Goal: Check status: Check status

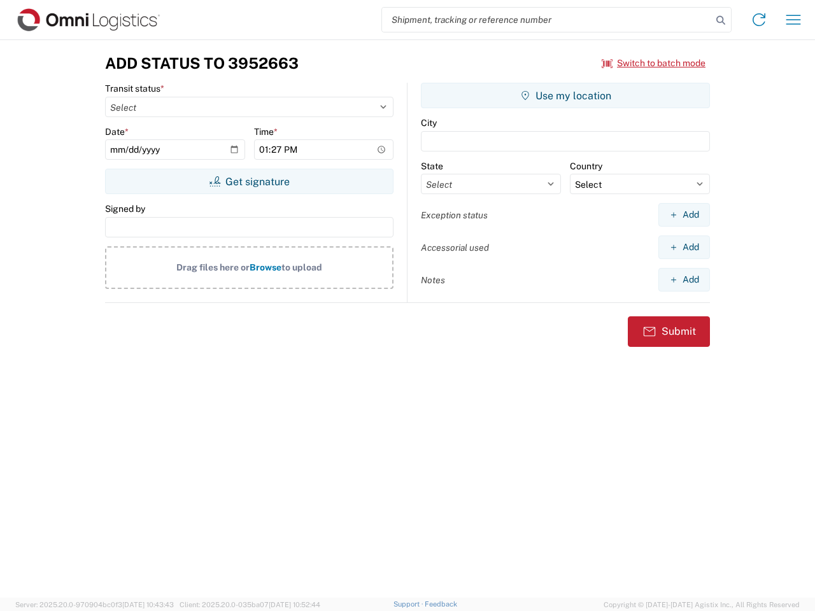
click at [547, 20] on input "search" at bounding box center [547, 20] width 330 height 24
click at [721, 20] on icon at bounding box center [721, 20] width 18 height 18
click at [759, 20] on icon at bounding box center [759, 20] width 20 height 20
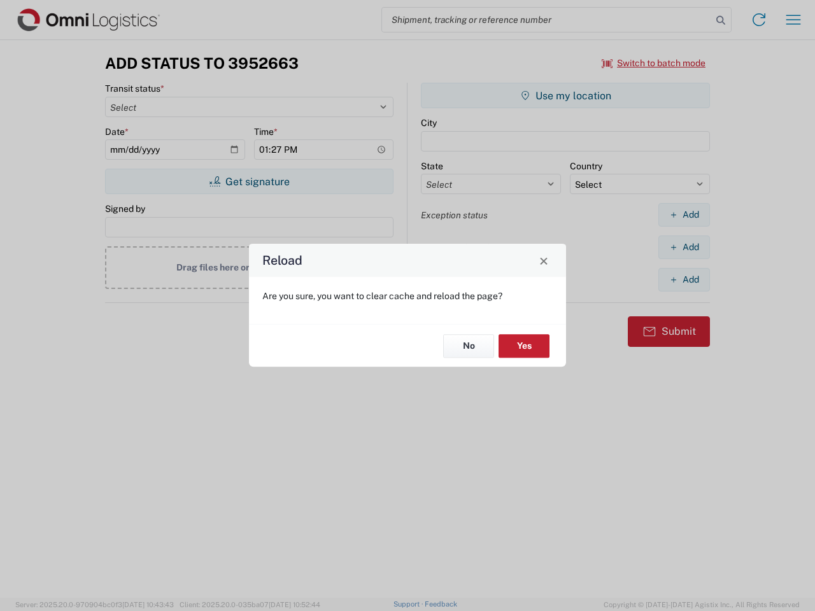
click at [794, 20] on div "Reload Are you sure, you want to clear cache and reload the page? No Yes" at bounding box center [407, 305] width 815 height 611
click at [654, 63] on div "Reload Are you sure, you want to clear cache and reload the page? No Yes" at bounding box center [407, 305] width 815 height 611
click at [249, 182] on div "Reload Are you sure, you want to clear cache and reload the page? No Yes" at bounding box center [407, 305] width 815 height 611
click at [566, 96] on div "Reload Are you sure, you want to clear cache and reload the page? No Yes" at bounding box center [407, 305] width 815 height 611
click at [684, 215] on div "Reload Are you sure, you want to clear cache and reload the page? No Yes" at bounding box center [407, 305] width 815 height 611
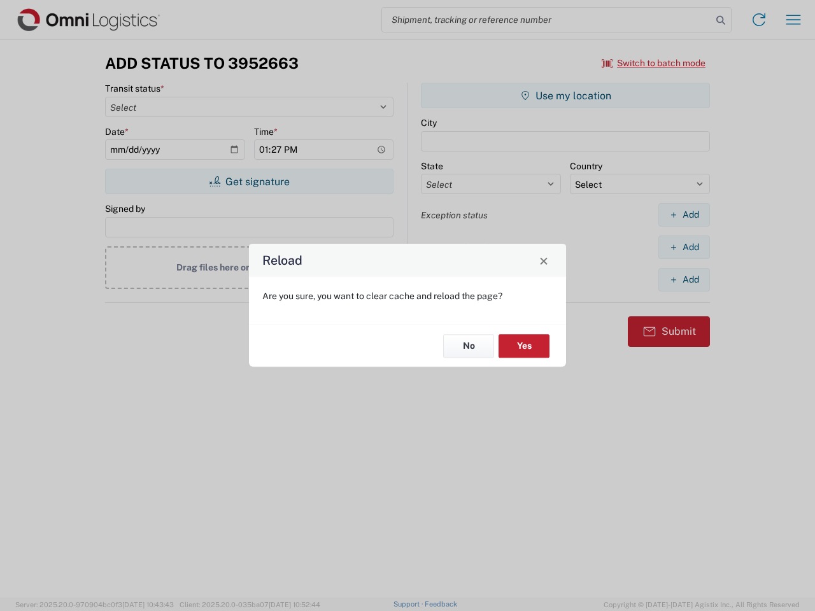
click at [684, 247] on div "Reload Are you sure, you want to clear cache and reload the page? No Yes" at bounding box center [407, 305] width 815 height 611
click at [684, 280] on div "Reload Are you sure, you want to clear cache and reload the page? No Yes" at bounding box center [407, 305] width 815 height 611
